Goal: Task Accomplishment & Management: Use online tool/utility

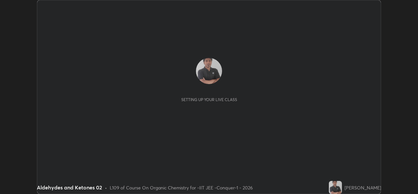
scroll to position [194, 418]
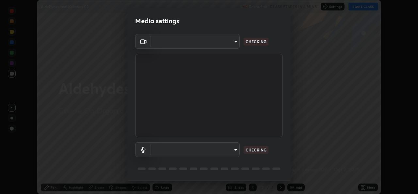
type input "162a4bef6d5de59660943d10e2777e2613c591b7fe343c7323db06c6e3c7e835"
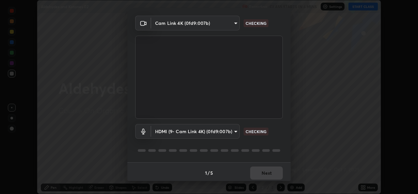
scroll to position [21, 0]
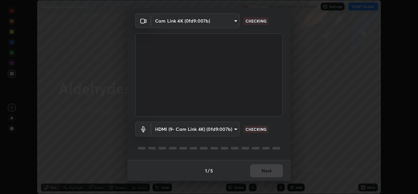
click at [189, 130] on body "Erase all Aldehydes and Ketones 02 Recording CLASS STARTS IN 4 MINS Settings ST…" at bounding box center [209, 97] width 418 height 194
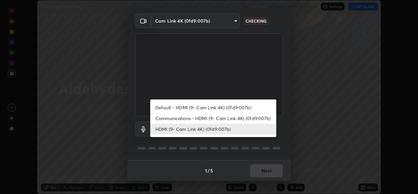
click at [166, 117] on li "Communications - HDMI (9- Cam Link 4K) (0fd9:007b)" at bounding box center [213, 118] width 126 height 11
click at [166, 131] on li "HDMI (9- Cam Link 4K) (0fd9:007b)" at bounding box center [213, 128] width 126 height 11
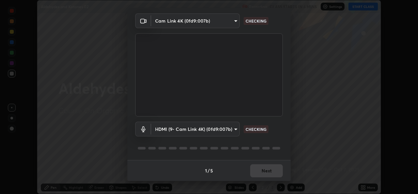
type input "1d4febaa8ec43250a5abd803b4b9017d31c20cfa2482e27e93703920a67056a4"
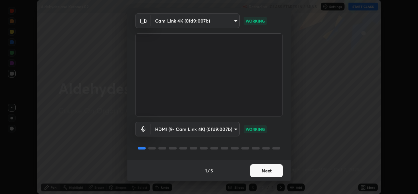
click at [258, 169] on button "Next" at bounding box center [266, 170] width 33 height 13
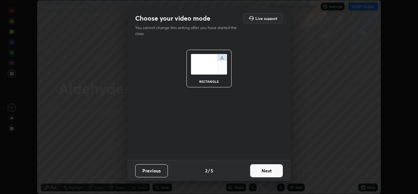
click at [266, 169] on button "Next" at bounding box center [266, 170] width 33 height 13
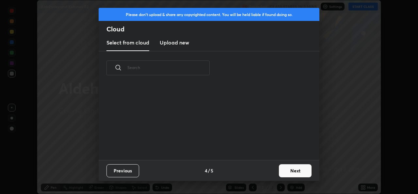
click at [279, 168] on button "Next" at bounding box center [295, 170] width 33 height 13
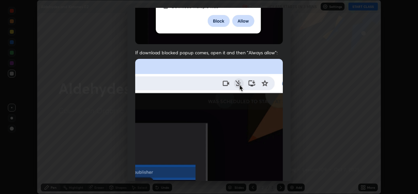
scroll to position [154, 0]
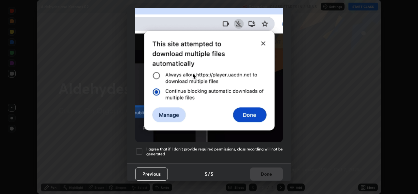
click at [138, 150] on div at bounding box center [139, 151] width 8 height 8
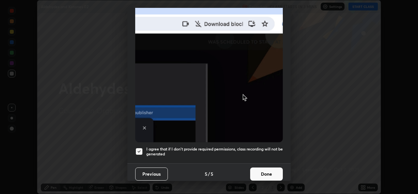
click at [266, 171] on button "Done" at bounding box center [266, 173] width 33 height 13
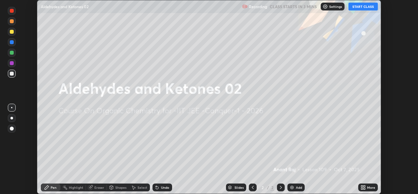
click at [362, 188] on icon at bounding box center [362, 188] width 2 height 2
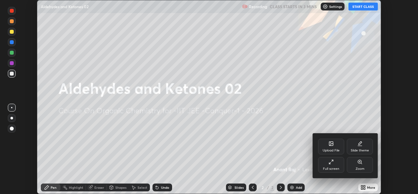
click at [331, 142] on icon at bounding box center [331, 143] width 4 height 4
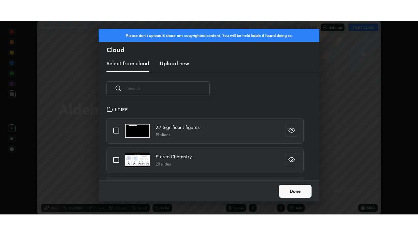
scroll to position [75, 210]
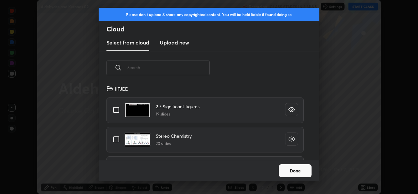
click at [182, 44] on h3 "Upload new" at bounding box center [174, 43] width 29 height 8
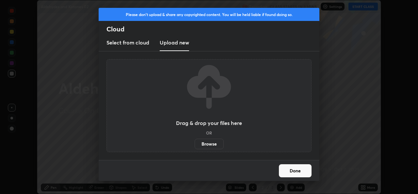
click at [213, 144] on label "Browse" at bounding box center [209, 143] width 29 height 10
click at [195, 144] on input "Browse" at bounding box center [195, 143] width 0 height 10
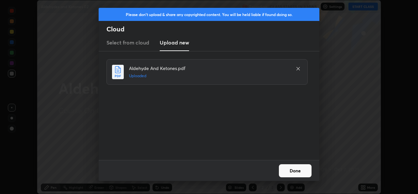
click at [296, 167] on button "Done" at bounding box center [295, 170] width 33 height 13
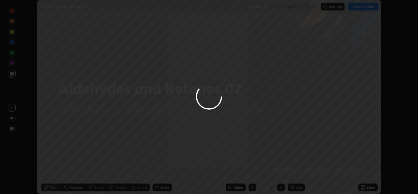
click at [361, 186] on div at bounding box center [209, 97] width 418 height 194
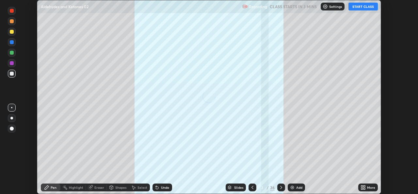
click at [365, 187] on icon at bounding box center [363, 186] width 5 height 5
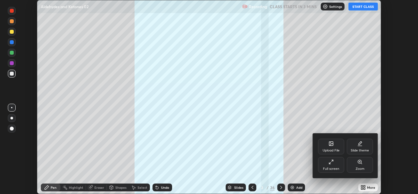
click at [340, 168] on div "Full screen" at bounding box center [331, 165] width 26 height 16
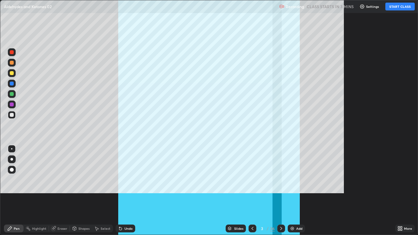
scroll to position [235, 418]
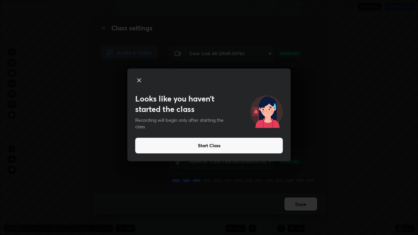
click at [199, 148] on button "Start Class" at bounding box center [209, 146] width 148 height 16
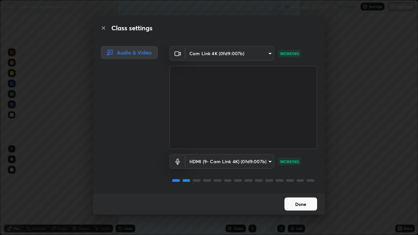
click at [308, 193] on button "Done" at bounding box center [300, 204] width 33 height 13
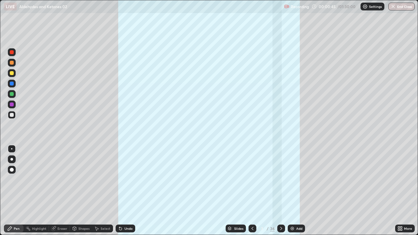
click at [269, 193] on div "3 / 36" at bounding box center [267, 229] width 16 height 6
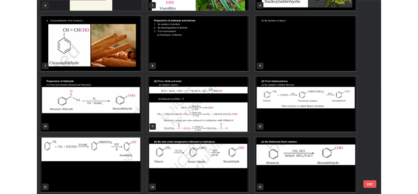
scroll to position [131, 0]
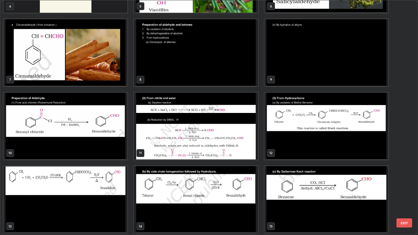
click at [241, 148] on img "grid" at bounding box center [196, 126] width 124 height 67
click at [241, 150] on img "grid" at bounding box center [196, 126] width 124 height 67
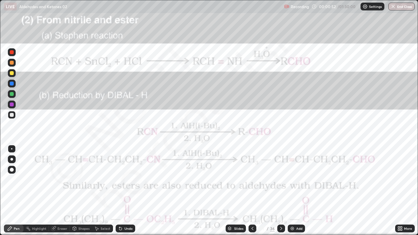
click at [240, 149] on img "grid" at bounding box center [196, 126] width 124 height 67
click at [280, 193] on icon at bounding box center [281, 228] width 5 height 5
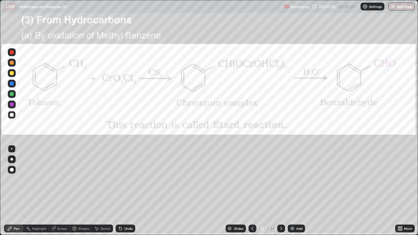
click at [12, 55] on div at bounding box center [12, 52] width 8 height 8
click at [280, 193] on icon at bounding box center [281, 228] width 5 height 5
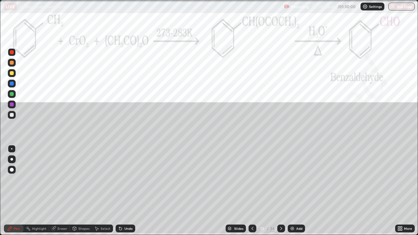
click at [11, 117] on div at bounding box center [12, 115] width 8 height 8
click at [249, 193] on div at bounding box center [252, 229] width 8 height 8
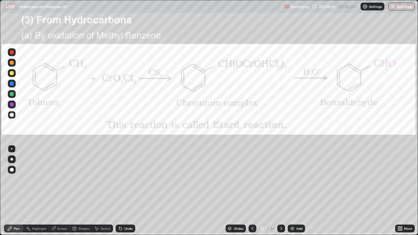
click at [280, 193] on icon at bounding box center [281, 228] width 5 height 5
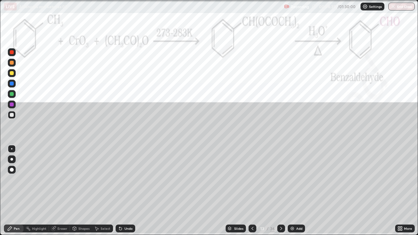
click at [279, 193] on icon at bounding box center [281, 228] width 5 height 5
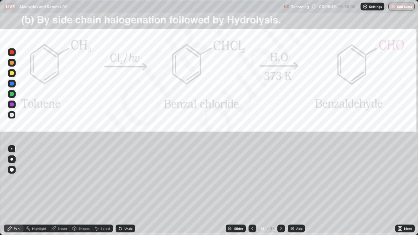
click at [292, 193] on div "Add" at bounding box center [296, 229] width 17 height 8
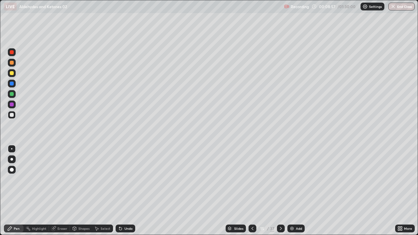
click at [124, 193] on div "Undo" at bounding box center [128, 228] width 8 height 3
click at [123, 193] on div "Undo" at bounding box center [126, 229] width 20 height 8
click at [104, 193] on div "Select" at bounding box center [106, 228] width 10 height 3
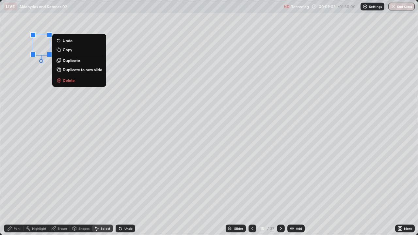
click at [15, 193] on div "Pen" at bounding box center [17, 228] width 6 height 3
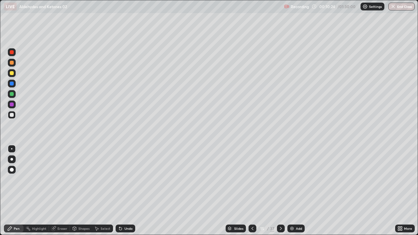
click at [294, 193] on img at bounding box center [291, 228] width 5 height 5
click at [122, 193] on icon at bounding box center [120, 228] width 5 height 5
click at [103, 193] on div "Select" at bounding box center [106, 228] width 10 height 3
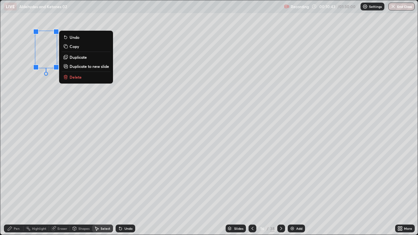
click at [18, 193] on div "Pen" at bounding box center [17, 228] width 6 height 3
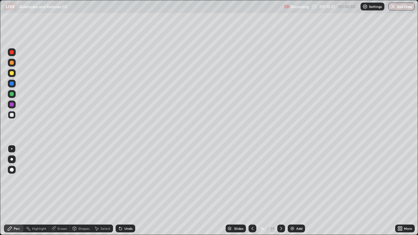
click at [399, 193] on icon at bounding box center [399, 230] width 2 height 2
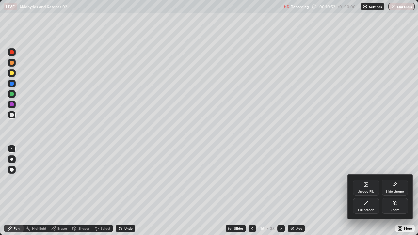
click at [364, 193] on icon at bounding box center [365, 204] width 2 height 2
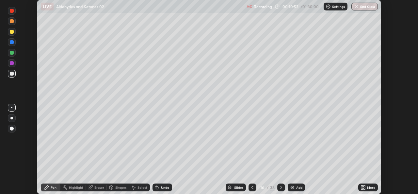
scroll to position [32460, 32236]
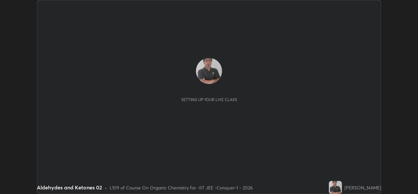
scroll to position [194, 418]
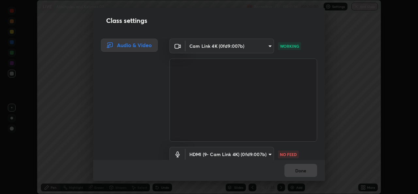
click at [254, 153] on body "Erase all LIVE Aldehydes and Ketones 02 Recording 00:11:16 / 01:30:00 Settings …" at bounding box center [209, 97] width 418 height 194
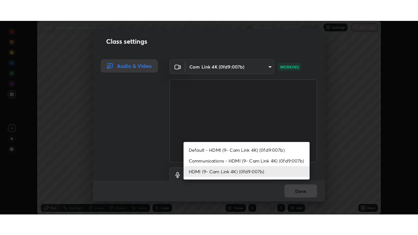
scroll to position [3, 0]
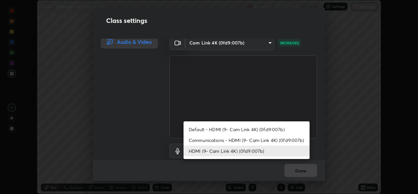
click at [235, 141] on li "Communications - HDMI (9- Cam Link 4K) (0fd9:007b)" at bounding box center [247, 140] width 126 height 11
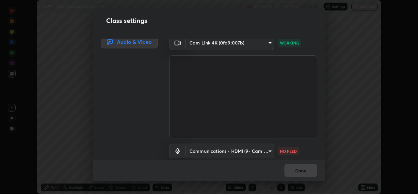
click at [238, 151] on body "Erase all LIVE Aldehydes and Ketones 02 Recording 00:11:17 / 01:30:00 Settings …" at bounding box center [209, 97] width 418 height 194
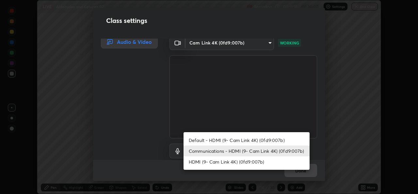
click at [221, 159] on li "HDMI (9- Cam Link 4K) (0fd9:007b)" at bounding box center [247, 161] width 126 height 11
type input "1d4febaa8ec43250a5abd803b4b9017d31c20cfa2482e27e93703920a67056a4"
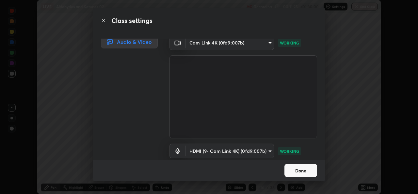
click at [303, 172] on button "Done" at bounding box center [300, 170] width 33 height 13
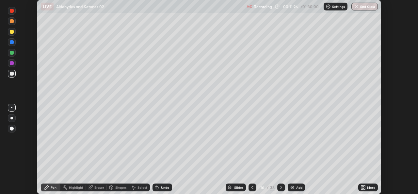
click at [362, 186] on icon at bounding box center [362, 186] width 2 height 2
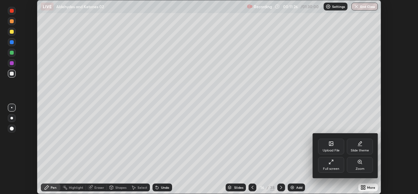
click at [336, 162] on div "Full screen" at bounding box center [331, 165] width 26 height 16
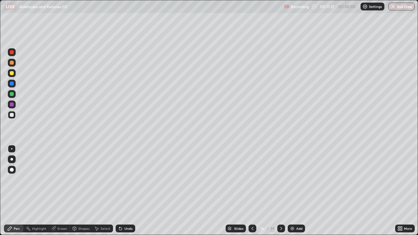
scroll to position [235, 418]
click at [17, 193] on div "Pen" at bounding box center [14, 229] width 20 height 8
click at [64, 193] on div "Eraser" at bounding box center [62, 228] width 10 height 3
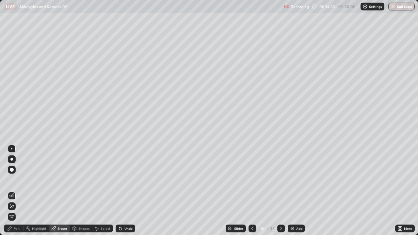
click at [16, 193] on div "Pen" at bounding box center [17, 228] width 6 height 3
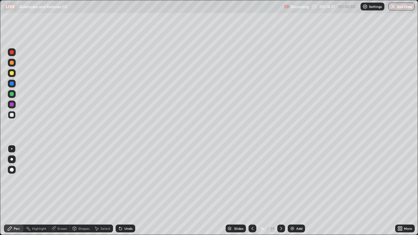
click at [17, 193] on div "Pen" at bounding box center [17, 228] width 6 height 3
click at [251, 193] on icon at bounding box center [252, 228] width 2 height 3
click at [251, 193] on icon at bounding box center [252, 228] width 5 height 5
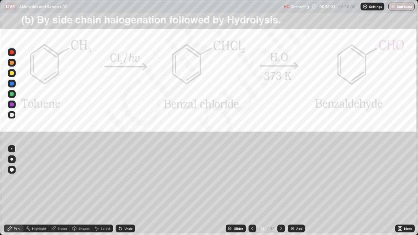
click at [281, 193] on icon at bounding box center [281, 228] width 5 height 5
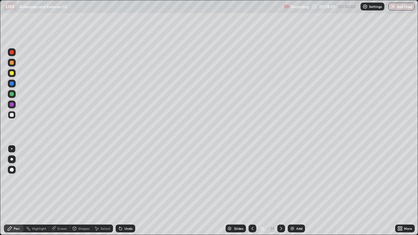
click at [280, 193] on icon at bounding box center [281, 228] width 2 height 3
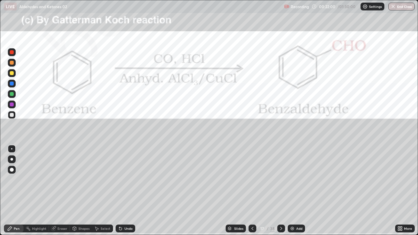
click at [279, 193] on icon at bounding box center [281, 228] width 5 height 5
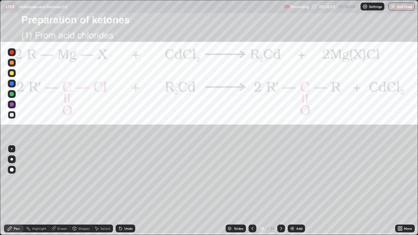
click at [251, 193] on icon at bounding box center [252, 228] width 5 height 5
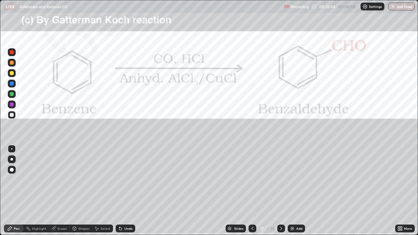
click at [252, 193] on icon at bounding box center [252, 228] width 5 height 5
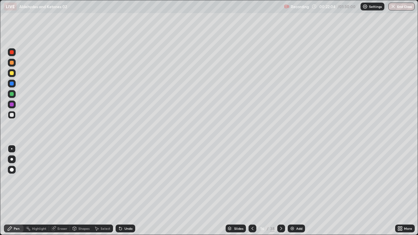
click at [248, 193] on div at bounding box center [252, 229] width 8 height 8
click at [252, 193] on icon at bounding box center [252, 228] width 2 height 3
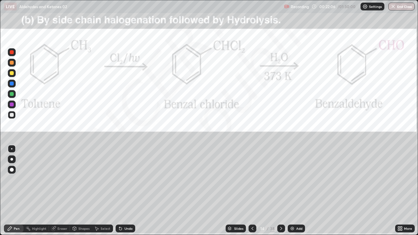
click at [252, 193] on icon at bounding box center [252, 228] width 5 height 5
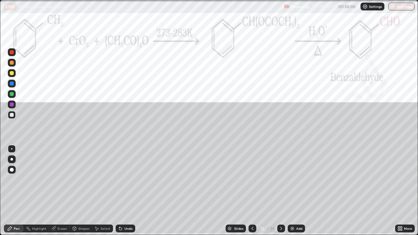
click at [252, 193] on icon at bounding box center [252, 228] width 5 height 5
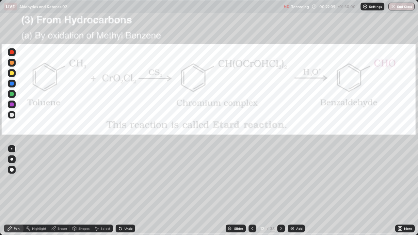
click at [251, 193] on icon at bounding box center [252, 228] width 5 height 5
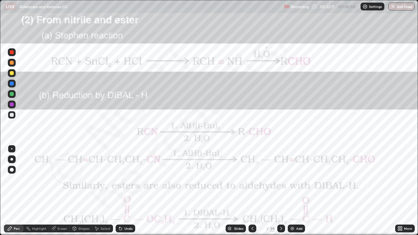
click at [280, 193] on icon at bounding box center [281, 228] width 5 height 5
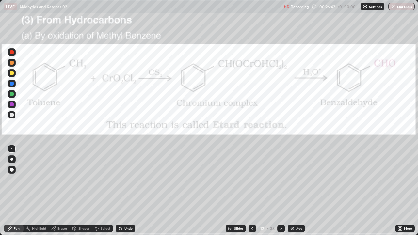
click at [280, 193] on icon at bounding box center [281, 228] width 5 height 5
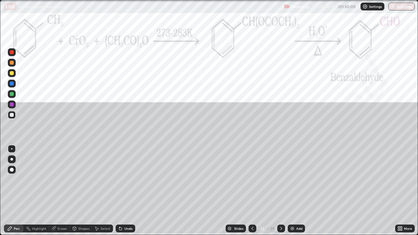
click at [280, 193] on icon at bounding box center [281, 228] width 5 height 5
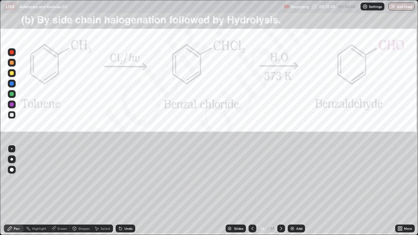
click at [281, 193] on icon at bounding box center [281, 228] width 5 height 5
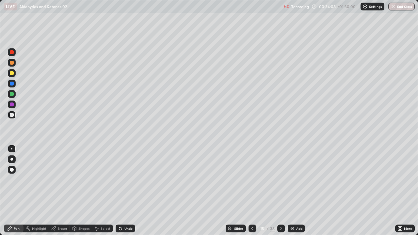
click at [280, 193] on icon at bounding box center [281, 228] width 5 height 5
click at [281, 193] on icon at bounding box center [281, 228] width 5 height 5
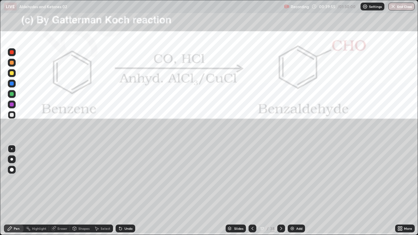
click at [281, 193] on icon at bounding box center [281, 228] width 5 height 5
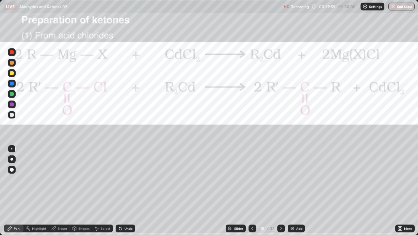
click at [252, 193] on icon at bounding box center [252, 228] width 5 height 5
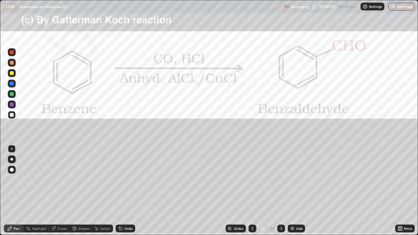
click at [291, 193] on img at bounding box center [292, 228] width 5 height 5
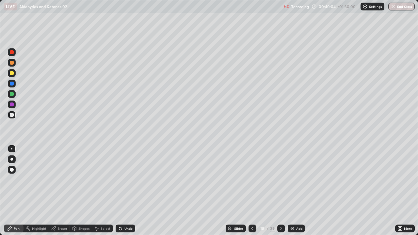
click at [12, 117] on div at bounding box center [12, 115] width 4 height 4
click at [123, 193] on div "Undo" at bounding box center [126, 229] width 20 height 8
click at [122, 193] on div "Undo" at bounding box center [126, 229] width 20 height 8
click at [128, 193] on div "Undo" at bounding box center [128, 228] width 8 height 3
click at [127, 193] on div "Undo" at bounding box center [128, 228] width 8 height 3
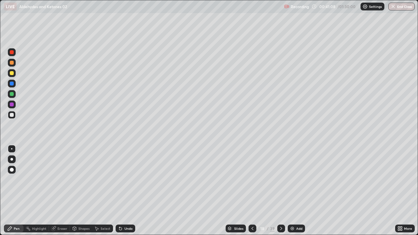
click at [128, 193] on div "Undo" at bounding box center [128, 228] width 8 height 3
click at [63, 193] on div "Eraser" at bounding box center [62, 228] width 10 height 3
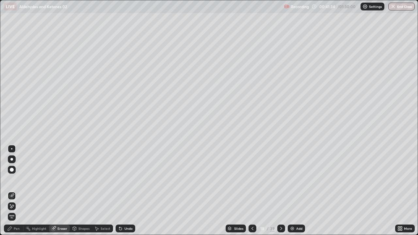
click at [17, 193] on div "Pen" at bounding box center [17, 228] width 6 height 3
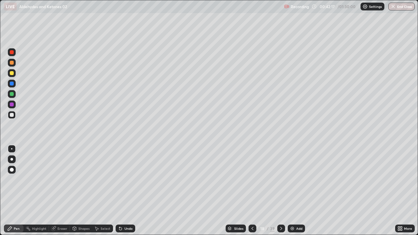
click at [127, 193] on div "Undo" at bounding box center [128, 228] width 8 height 3
click at [12, 115] on div at bounding box center [12, 115] width 4 height 4
click at [14, 193] on div "Pen" at bounding box center [14, 229] width 20 height 8
click at [310, 193] on div "Slides 18 / 39 Add" at bounding box center [265, 228] width 260 height 13
click at [280, 193] on icon at bounding box center [281, 228] width 5 height 5
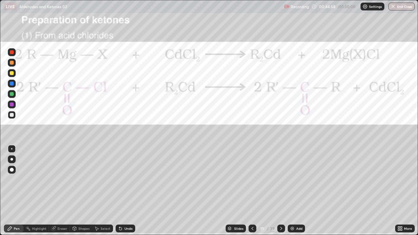
click at [294, 193] on div "Add" at bounding box center [296, 229] width 17 height 8
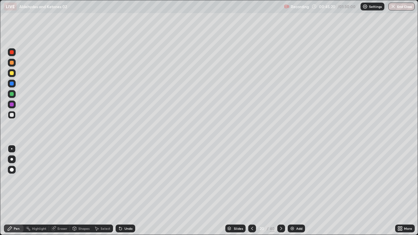
click at [125, 193] on div "Undo" at bounding box center [128, 228] width 8 height 3
click at [121, 193] on icon at bounding box center [120, 228] width 5 height 5
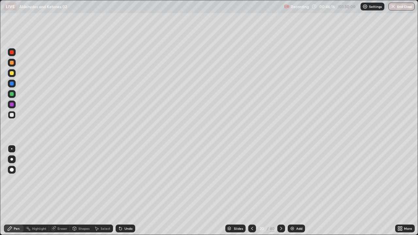
click at [120, 193] on icon at bounding box center [120, 229] width 3 height 3
click at [63, 193] on div "Eraser" at bounding box center [62, 228] width 10 height 3
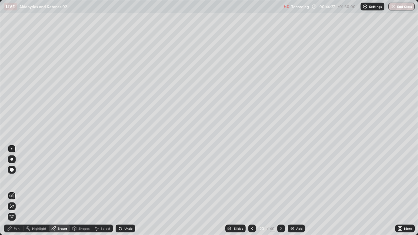
click at [16, 193] on div "Pen" at bounding box center [17, 228] width 6 height 3
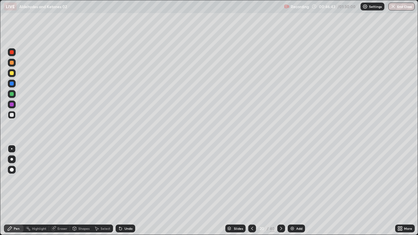
click at [63, 193] on div "Eraser" at bounding box center [62, 228] width 10 height 3
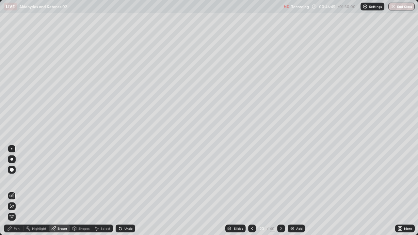
click at [15, 193] on div "Pen" at bounding box center [14, 229] width 20 height 8
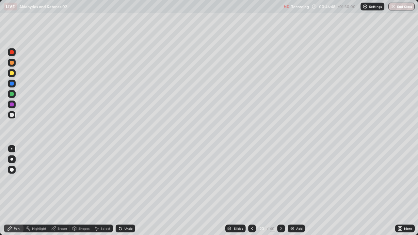
click at [62, 193] on div "Eraser" at bounding box center [62, 228] width 10 height 3
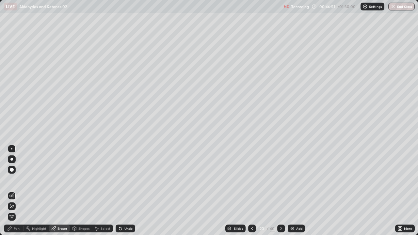
click at [17, 193] on div "Pen" at bounding box center [17, 228] width 6 height 3
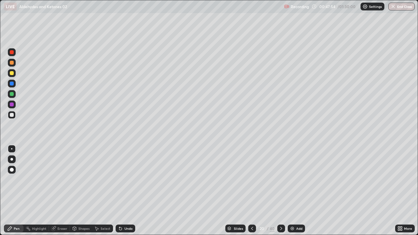
click at [126, 193] on div "Undo" at bounding box center [128, 228] width 8 height 3
click at [253, 193] on icon at bounding box center [251, 228] width 5 height 5
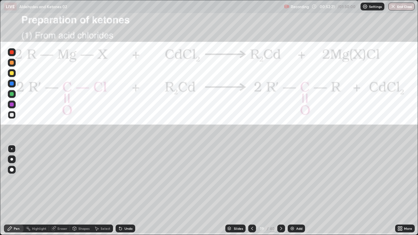
click at [280, 193] on icon at bounding box center [281, 228] width 5 height 5
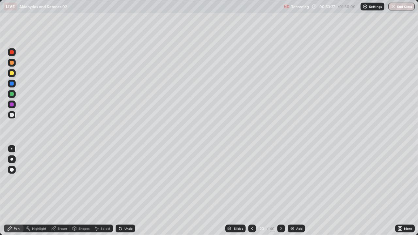
click at [251, 193] on icon at bounding box center [251, 228] width 5 height 5
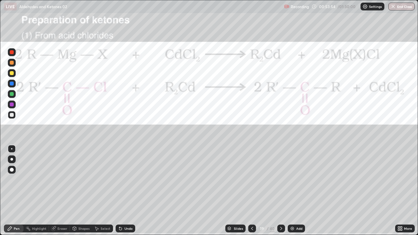
click at [12, 53] on div at bounding box center [12, 52] width 4 height 4
click at [281, 193] on icon at bounding box center [281, 228] width 5 height 5
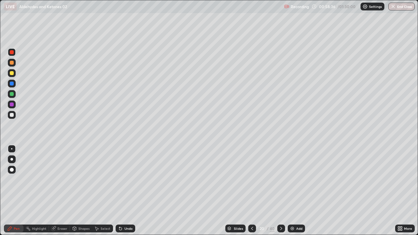
click at [278, 193] on div at bounding box center [281, 229] width 8 height 8
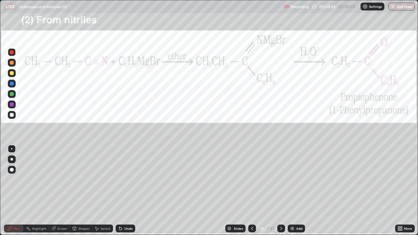
click at [12, 51] on div at bounding box center [12, 52] width 4 height 4
click at [252, 193] on icon at bounding box center [251, 228] width 5 height 5
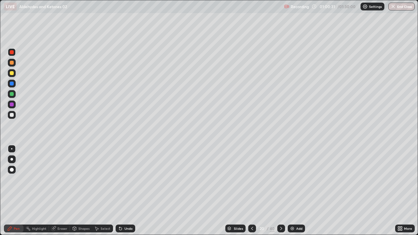
click at [251, 193] on icon at bounding box center [251, 228] width 5 height 5
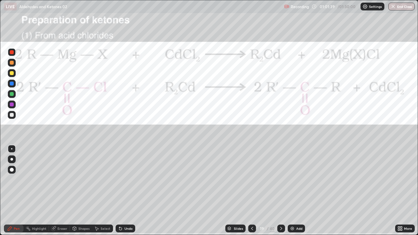
click at [59, 193] on div "Eraser" at bounding box center [59, 229] width 21 height 8
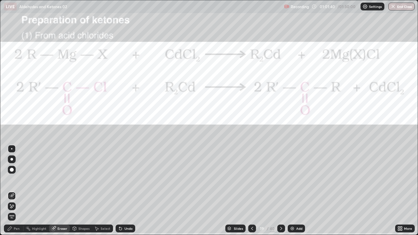
click at [12, 193] on icon at bounding box center [11, 207] width 5 height 6
click at [280, 193] on icon at bounding box center [281, 228] width 5 height 5
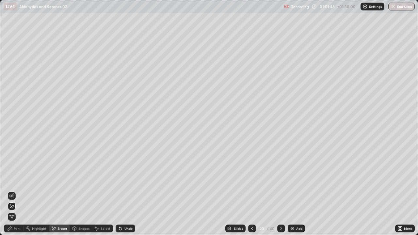
click at [280, 193] on icon at bounding box center [281, 228] width 5 height 5
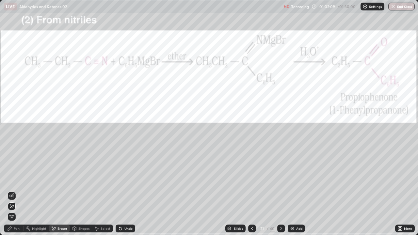
click at [17, 193] on div "Pen" at bounding box center [17, 228] width 6 height 3
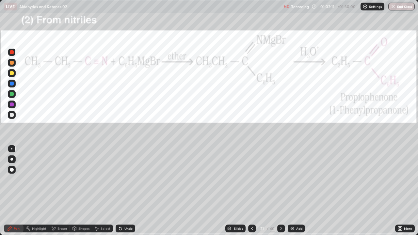
click at [12, 52] on div at bounding box center [12, 52] width 4 height 4
click at [61, 193] on div "Eraser" at bounding box center [62, 228] width 10 height 3
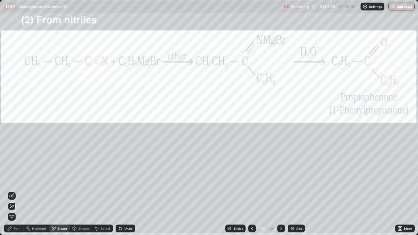
click at [16, 193] on div "Pen" at bounding box center [17, 228] width 6 height 3
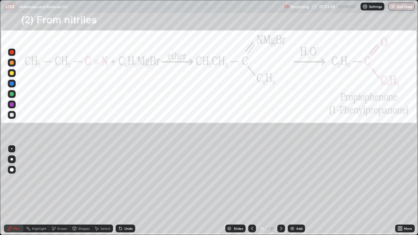
click at [280, 193] on icon at bounding box center [281, 228] width 5 height 5
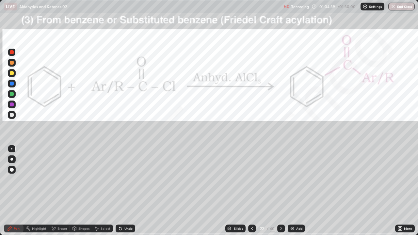
click at [251, 193] on icon at bounding box center [251, 228] width 5 height 5
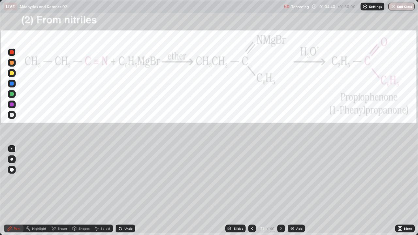
click at [248, 193] on div at bounding box center [252, 229] width 8 height 8
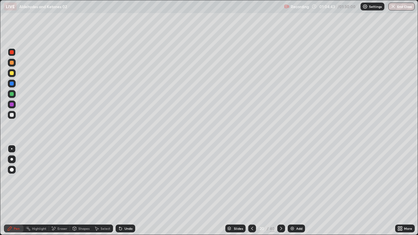
click at [279, 193] on icon at bounding box center [281, 228] width 5 height 5
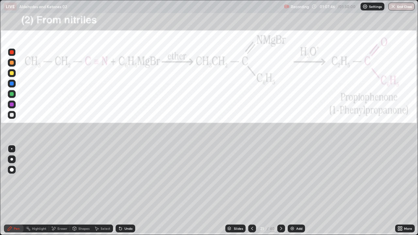
click at [281, 193] on div at bounding box center [281, 229] width 8 height 8
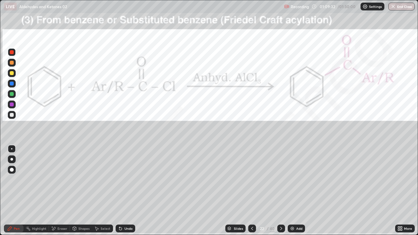
click at [313, 193] on div "Slides 22 / 40 Add" at bounding box center [265, 228] width 260 height 13
click at [281, 193] on div at bounding box center [281, 229] width 8 height 8
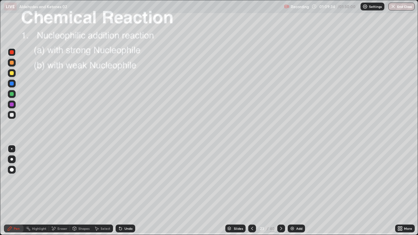
click at [251, 193] on icon at bounding box center [251, 228] width 5 height 5
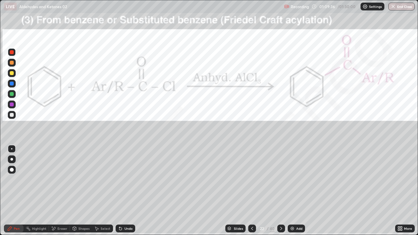
click at [292, 193] on img at bounding box center [292, 228] width 5 height 5
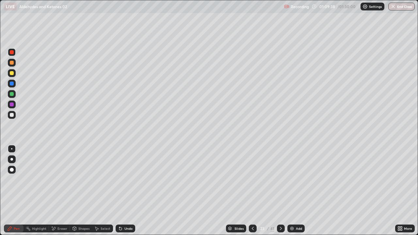
click at [13, 113] on div at bounding box center [12, 115] width 4 height 4
click at [124, 193] on div "Undo" at bounding box center [128, 228] width 8 height 3
click at [123, 193] on div "Undo" at bounding box center [126, 229] width 20 height 8
click at [13, 116] on div at bounding box center [12, 115] width 4 height 4
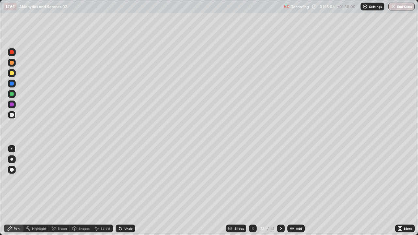
click at [14, 74] on div at bounding box center [12, 73] width 8 height 8
click at [280, 193] on icon at bounding box center [280, 228] width 5 height 5
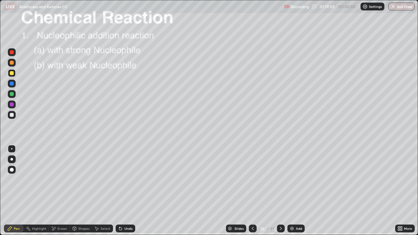
click at [124, 193] on div "Undo" at bounding box center [126, 229] width 20 height 8
click at [125, 193] on div "Undo" at bounding box center [126, 229] width 20 height 8
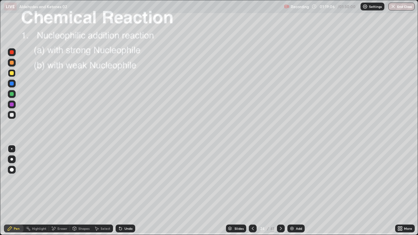
click at [125, 193] on div "Undo" at bounding box center [126, 229] width 20 height 8
click at [124, 193] on div "Undo" at bounding box center [126, 229] width 20 height 8
click at [122, 193] on div "Undo" at bounding box center [126, 229] width 20 height 8
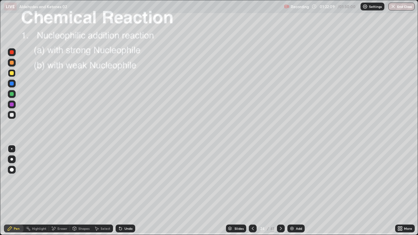
click at [122, 193] on icon at bounding box center [120, 228] width 5 height 5
click at [122, 193] on div "Undo" at bounding box center [126, 229] width 20 height 8
click at [120, 193] on icon at bounding box center [120, 228] width 5 height 5
click at [123, 193] on div "Undo" at bounding box center [126, 229] width 20 height 8
click at [120, 193] on icon at bounding box center [120, 229] width 3 height 3
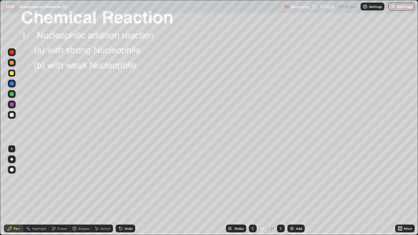
click at [120, 193] on icon at bounding box center [120, 229] width 3 height 3
click at [119, 193] on icon at bounding box center [120, 229] width 3 height 3
click at [11, 117] on div at bounding box center [12, 115] width 4 height 4
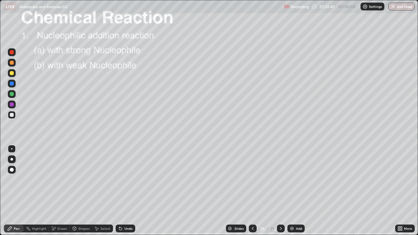
click at [15, 115] on div at bounding box center [12, 115] width 8 height 8
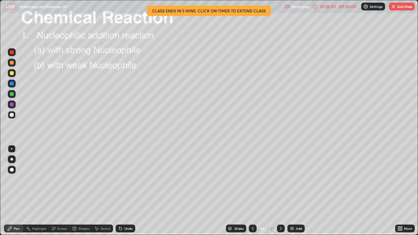
click at [326, 8] on div "01:25:03" at bounding box center [328, 7] width 18 height 4
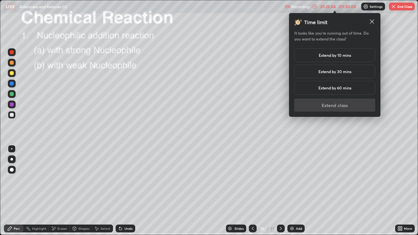
click at [342, 72] on h5 "Extend by 30 mins" at bounding box center [334, 72] width 33 height 6
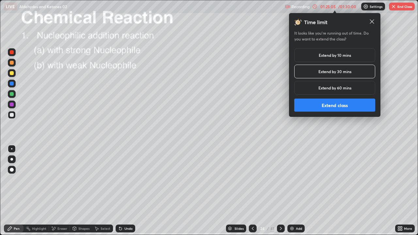
click at [342, 106] on button "Extend class" at bounding box center [334, 105] width 81 height 13
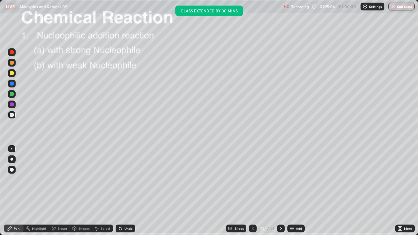
click at [15, 193] on div "Pen" at bounding box center [17, 228] width 6 height 3
click at [13, 115] on div at bounding box center [12, 115] width 4 height 4
click at [14, 76] on div at bounding box center [12, 73] width 8 height 8
click at [127, 193] on div "Undo" at bounding box center [128, 228] width 8 height 3
click at [128, 193] on div "Undo" at bounding box center [128, 228] width 8 height 3
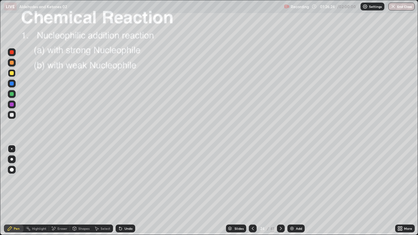
click at [128, 193] on div "Undo" at bounding box center [128, 228] width 8 height 3
click at [129, 193] on div "Undo" at bounding box center [128, 228] width 8 height 3
click at [121, 193] on icon at bounding box center [120, 229] width 3 height 3
click at [122, 193] on icon at bounding box center [120, 228] width 5 height 5
click at [123, 193] on div "Undo" at bounding box center [126, 229] width 20 height 8
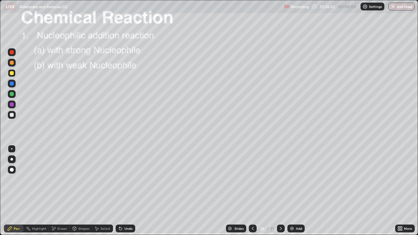
click at [124, 193] on div "Undo" at bounding box center [128, 228] width 8 height 3
click at [127, 193] on div "Undo" at bounding box center [128, 228] width 8 height 3
click at [280, 193] on icon at bounding box center [280, 228] width 5 height 5
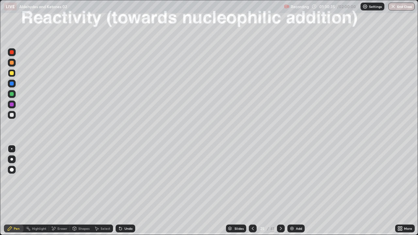
click at [127, 193] on div "Undo" at bounding box center [128, 228] width 8 height 3
click at [127, 193] on div "Undo" at bounding box center [126, 229] width 20 height 8
click at [13, 116] on div at bounding box center [12, 115] width 4 height 4
click at [12, 115] on div at bounding box center [12, 115] width 4 height 4
click at [35, 193] on div "Highlight" at bounding box center [39, 228] width 14 height 3
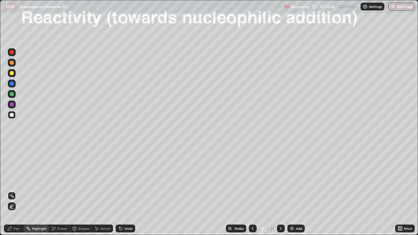
click at [12, 116] on div at bounding box center [12, 115] width 4 height 4
click at [11, 193] on icon at bounding box center [9, 228] width 5 height 5
click at [122, 193] on div "Undo" at bounding box center [126, 229] width 20 height 8
click at [120, 193] on icon at bounding box center [120, 229] width 3 height 3
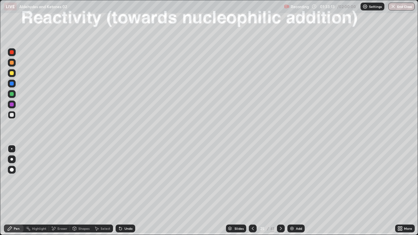
click at [120, 193] on icon at bounding box center [120, 229] width 3 height 3
click at [121, 193] on icon at bounding box center [120, 228] width 5 height 5
click at [291, 193] on div "Add" at bounding box center [295, 229] width 17 height 8
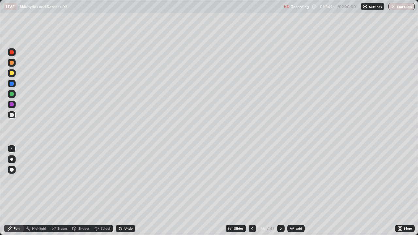
click at [12, 95] on div at bounding box center [12, 94] width 4 height 4
click at [129, 193] on div "Undo" at bounding box center [128, 228] width 8 height 3
click at [12, 116] on div at bounding box center [12, 115] width 4 height 4
click at [12, 95] on div at bounding box center [12, 94] width 4 height 4
click at [123, 193] on div "Undo" at bounding box center [126, 229] width 20 height 8
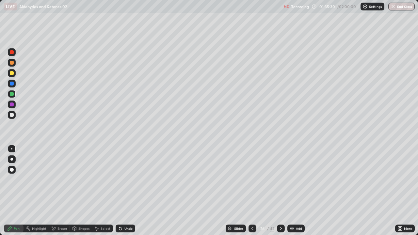
click at [249, 193] on div at bounding box center [252, 228] width 8 height 13
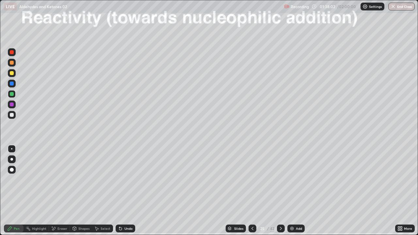
click at [280, 193] on icon at bounding box center [280, 228] width 5 height 5
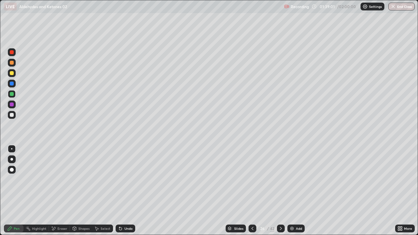
click at [280, 193] on icon at bounding box center [280, 228] width 5 height 5
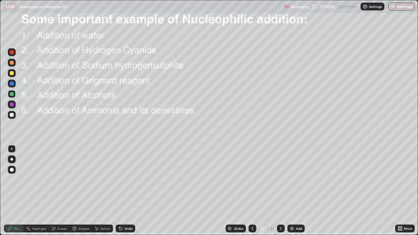
click at [399, 5] on button "End Class" at bounding box center [401, 7] width 26 height 8
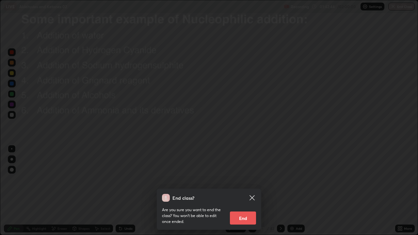
click at [240, 193] on button "End" at bounding box center [243, 218] width 26 height 13
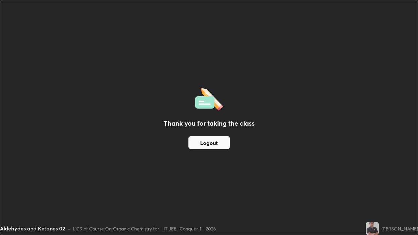
click at [202, 146] on button "Logout" at bounding box center [208, 142] width 41 height 13
